Goal: Check status

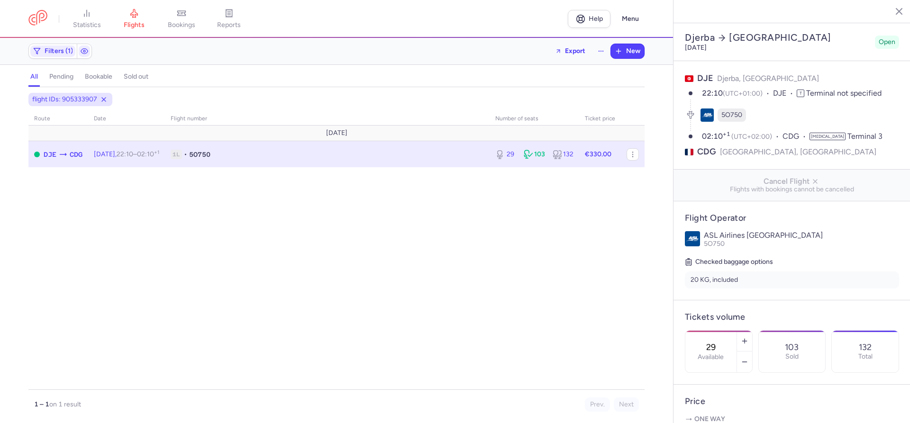
select select "hours"
click at [194, 17] on link "bookings" at bounding box center [181, 19] width 47 height 21
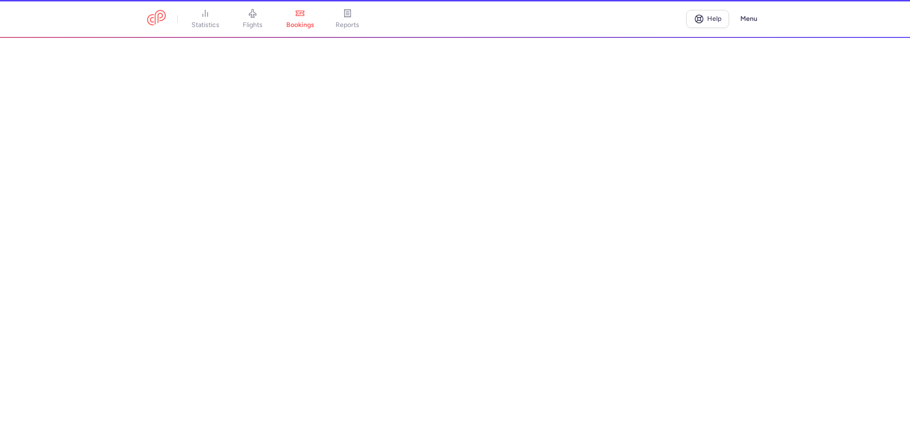
scroll to position [1871, 0]
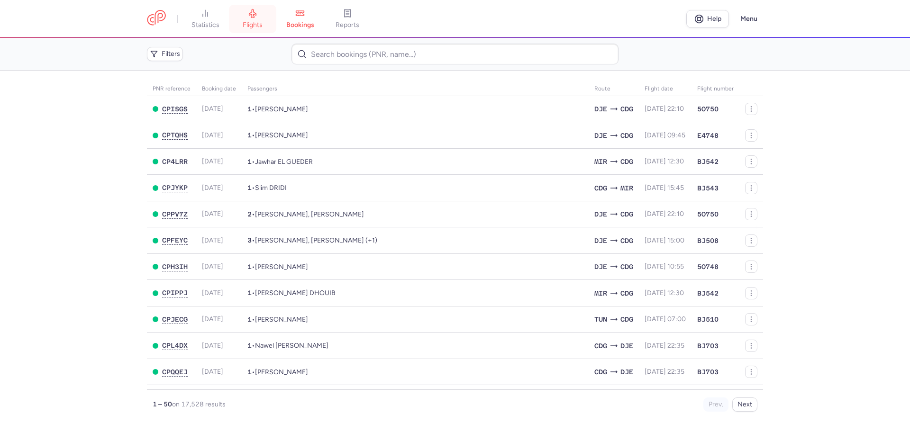
click at [251, 23] on span "flights" at bounding box center [253, 25] width 20 height 9
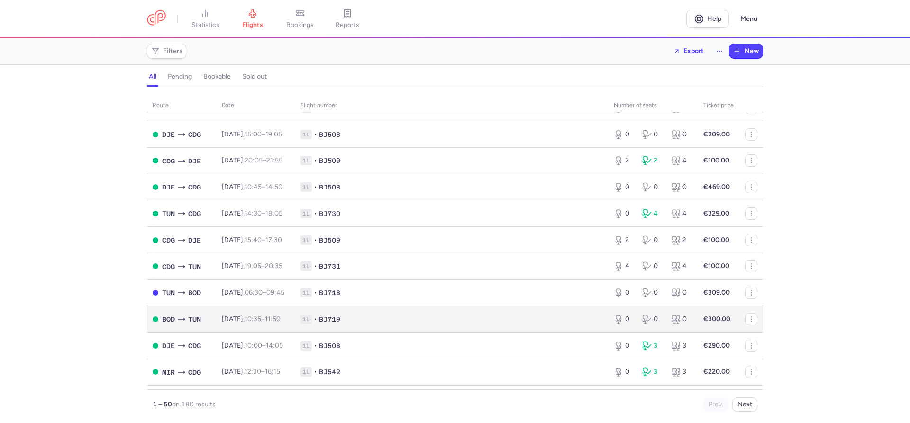
scroll to position [162, 0]
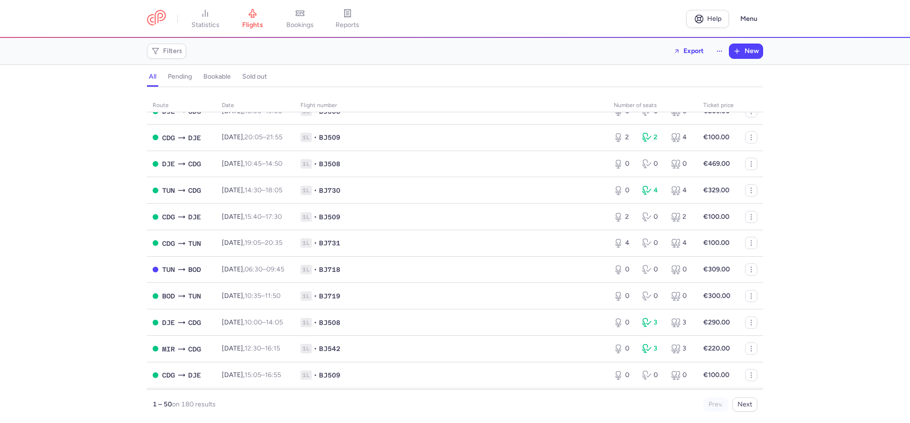
click at [79, 213] on div "route date Flight number number of seats Ticket price [DATE] CDG MIR [DATE] 15:…" at bounding box center [455, 258] width 910 height 330
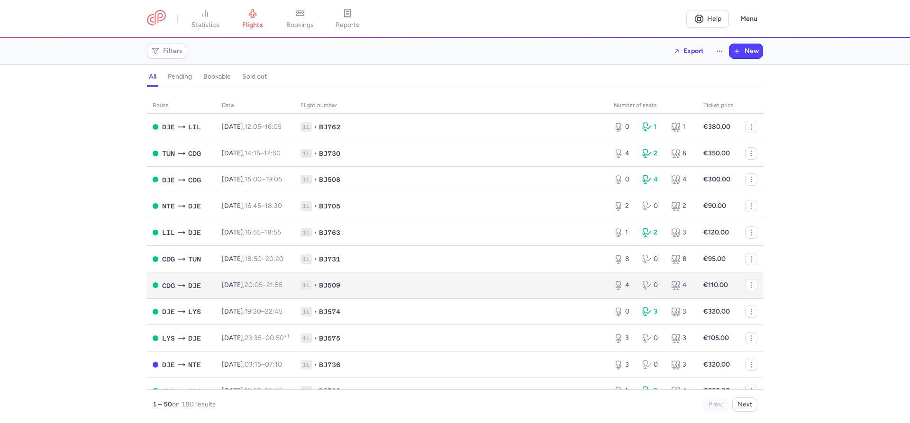
scroll to position [594, 0]
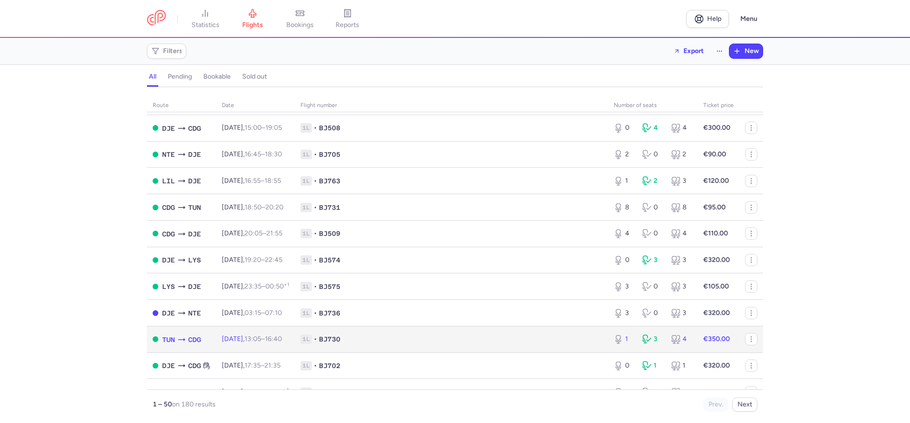
click at [238, 343] on span "[DATE] 13:05 – 16:40 +0" at bounding box center [252, 339] width 60 height 8
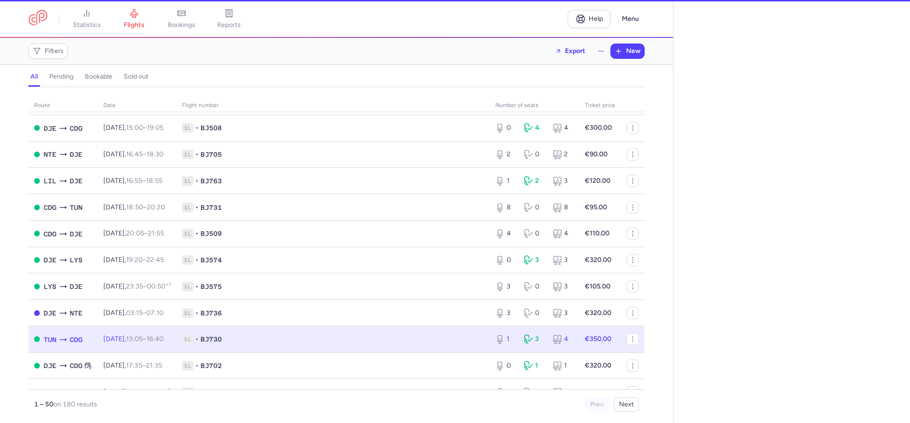
select select "hours"
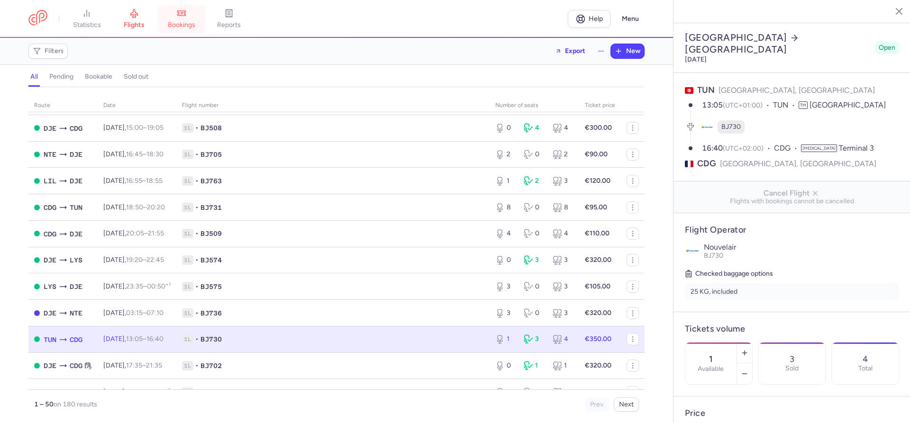
click at [188, 24] on span "bookings" at bounding box center [181, 25] width 27 height 9
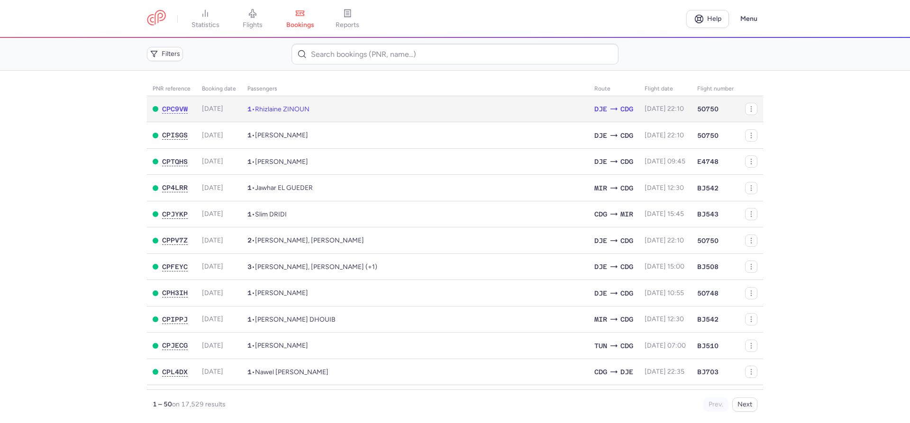
click at [623, 107] on td "DJE CDG" at bounding box center [614, 109] width 50 height 26
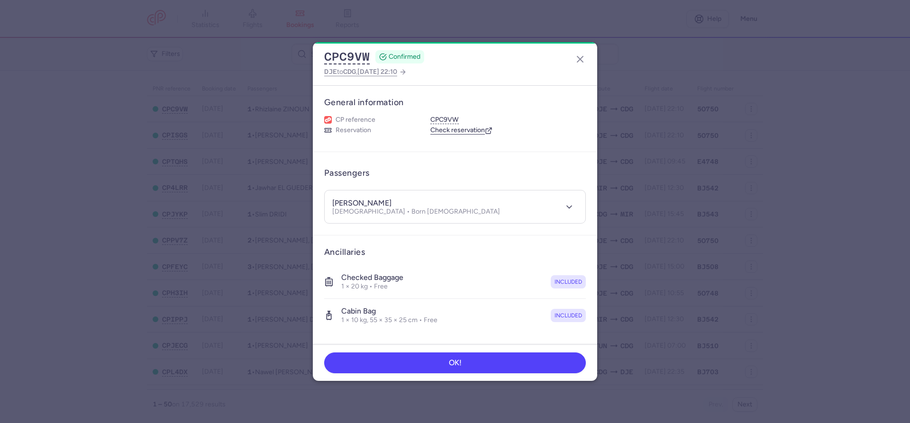
click at [470, 131] on link "Check reservation" at bounding box center [461, 130] width 62 height 9
